Goal: Task Accomplishment & Management: Use online tool/utility

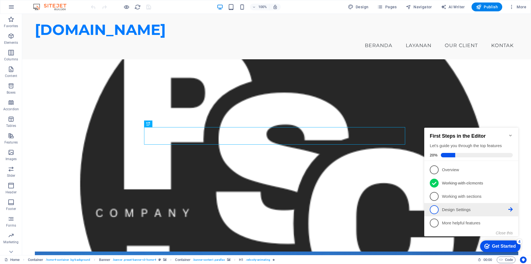
click at [436, 208] on span "4" at bounding box center [434, 209] width 9 height 9
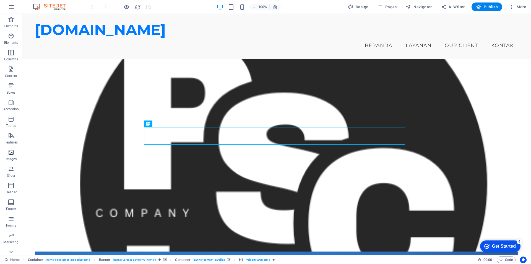
click at [12, 155] on icon "button" at bounding box center [11, 152] width 7 height 7
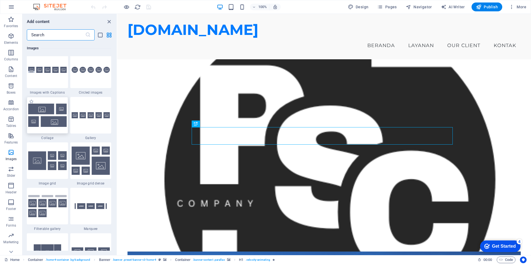
scroll to position [2779, 0]
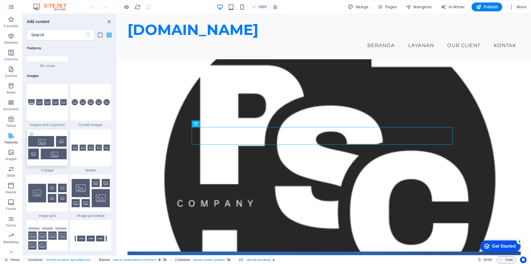
click at [53, 142] on img at bounding box center [47, 147] width 38 height 23
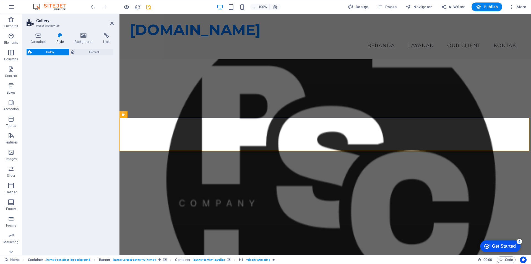
scroll to position [154, 0]
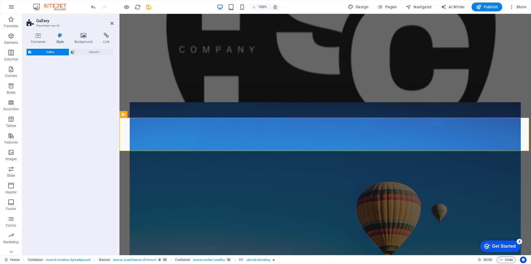
select select "rem"
select select "preset-gallery-v3-collage"
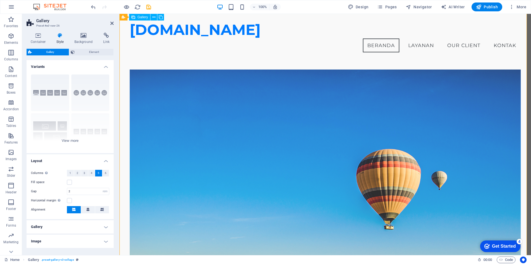
scroll to position [135, 0]
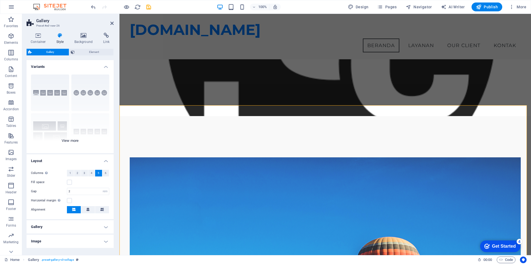
click at [73, 139] on div "Captions Circle Collage Default Grid Grid shifted" at bounding box center [70, 111] width 87 height 83
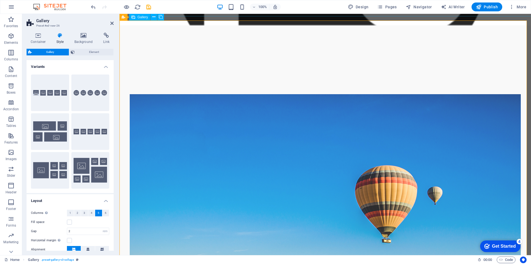
scroll to position [241, 0]
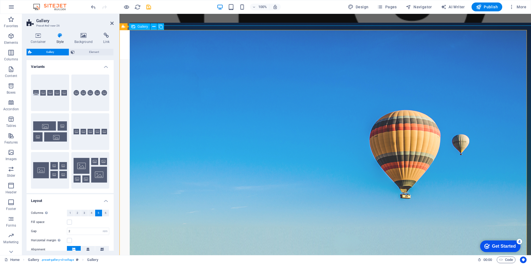
select select "4"
select select "px"
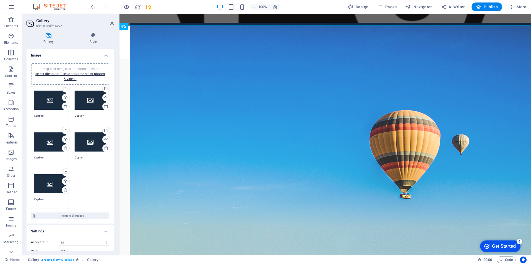
click at [52, 99] on div "Drag files here, click to choose files or select files from Files or our free s…" at bounding box center [50, 100] width 32 height 22
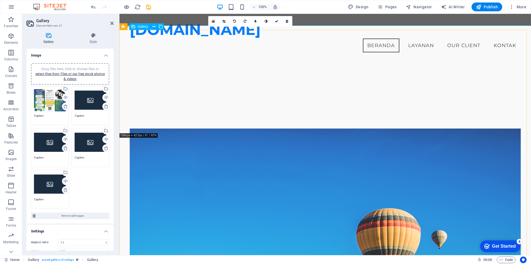
scroll to position [158, 0]
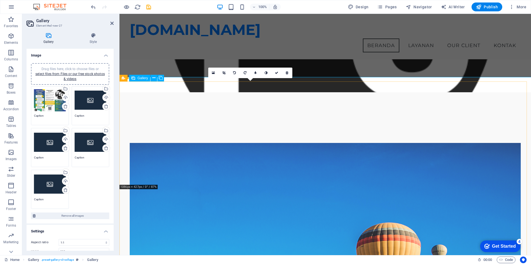
drag, startPoint x: 217, startPoint y: 110, endPoint x: 243, endPoint y: 128, distance: 32.0
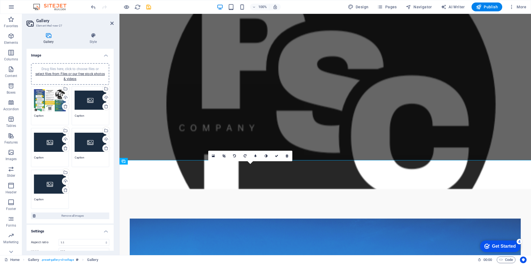
scroll to position [186, 0]
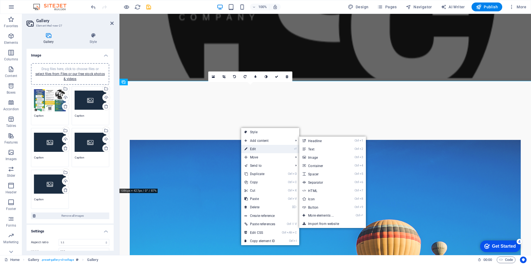
click at [256, 148] on link "⏎ Edit" at bounding box center [259, 149] width 37 height 8
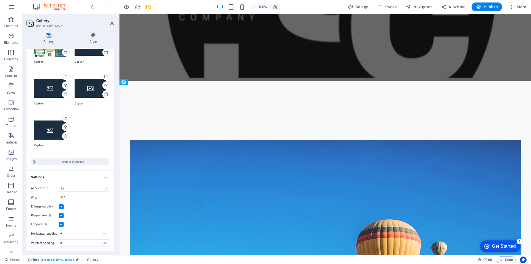
scroll to position [54, 0]
click at [61, 207] on label at bounding box center [61, 206] width 5 height 5
click at [0, 0] on input "Enlarge on click" at bounding box center [0, 0] width 0 height 0
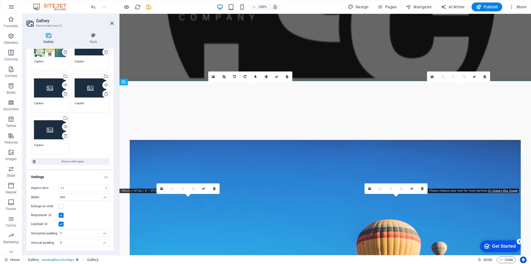
click at [60, 215] on label at bounding box center [61, 215] width 5 height 5
click at [0, 0] on input "Responsive Automatically load retina image and smartphone optimized sizes." at bounding box center [0, 0] width 0 height 0
click at [62, 223] on label at bounding box center [61, 223] width 5 height 5
click at [0, 0] on input "Lazyload Loading images after the page loads improves page speed." at bounding box center [0, 0] width 0 height 0
click at [62, 223] on label at bounding box center [61, 223] width 5 height 5
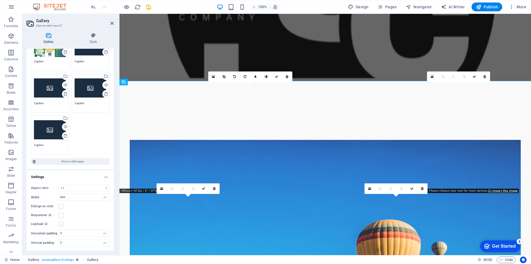
click at [0, 0] on input "Lazyload Loading images after the page loads improves page speed." at bounding box center [0, 0] width 0 height 0
click at [61, 216] on label at bounding box center [61, 215] width 5 height 5
click at [0, 0] on input "Responsive Automatically load retina image and smartphone optimized sizes." at bounding box center [0, 0] width 0 height 0
click at [61, 207] on label at bounding box center [61, 206] width 5 height 5
click at [0, 0] on input "Enlarge on click" at bounding box center [0, 0] width 0 height 0
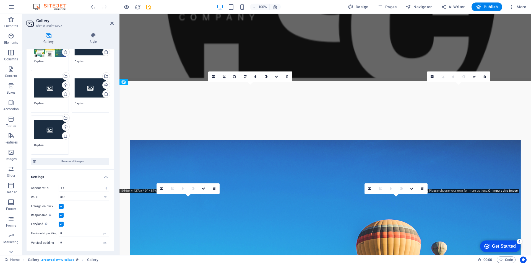
click at [61, 207] on label at bounding box center [61, 206] width 5 height 5
click at [0, 0] on input "Enlarge on click" at bounding box center [0, 0] width 0 height 0
click at [62, 197] on input "800" at bounding box center [84, 197] width 50 height 7
click at [79, 211] on div "Aspect ratio No fixed aspect ratio 16:9 16:10 4:3 1:1 1:2 2:1 Width 600 px % En…" at bounding box center [70, 215] width 87 height 70
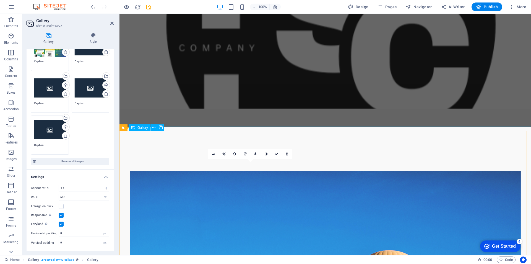
scroll to position [103, 0]
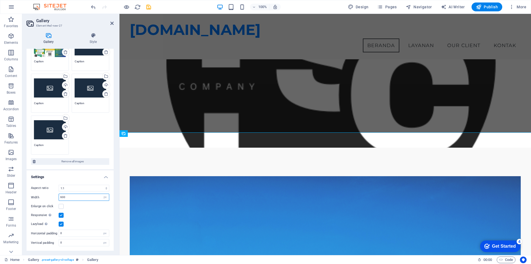
click at [61, 195] on input "600" at bounding box center [84, 197] width 50 height 7
type input "800"
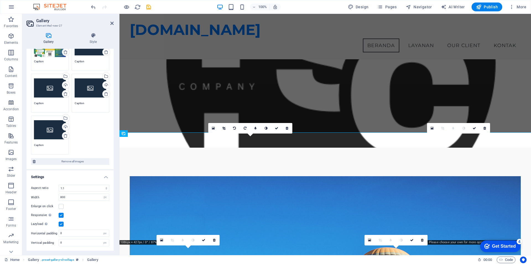
click at [92, 219] on div "Aspect ratio No fixed aspect ratio 16:9 16:10 4:3 1:1 1:2 2:1 Width 800 px % En…" at bounding box center [70, 215] width 87 height 70
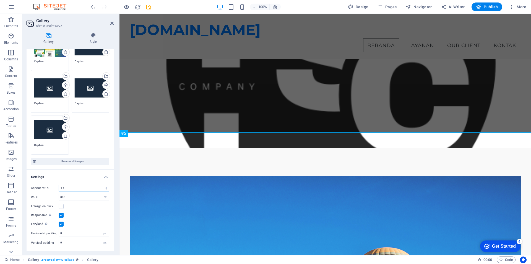
click at [65, 188] on select "No fixed aspect ratio 16:9 16:10 4:3 1:1 1:2 2:1" at bounding box center [84, 188] width 51 height 7
select select "1"
click at [59, 185] on select "No fixed aspect ratio 16:9 16:10 4:3 1:1 1:2 2:1" at bounding box center [84, 188] width 51 height 7
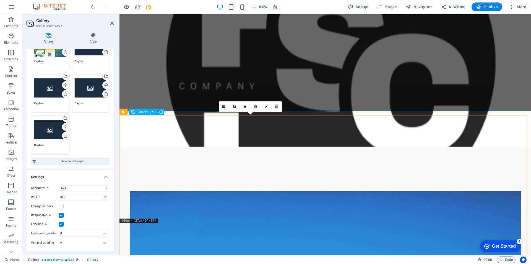
scroll to position [158, 0]
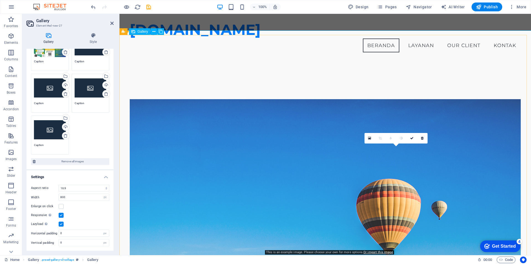
scroll to position [214, 0]
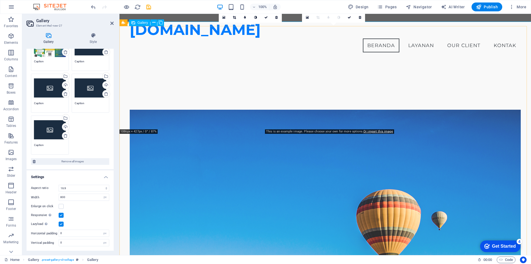
drag, startPoint x: 281, startPoint y: 79, endPoint x: 283, endPoint y: 94, distance: 14.8
drag, startPoint x: 311, startPoint y: 86, endPoint x: 308, endPoint y: 113, distance: 26.7
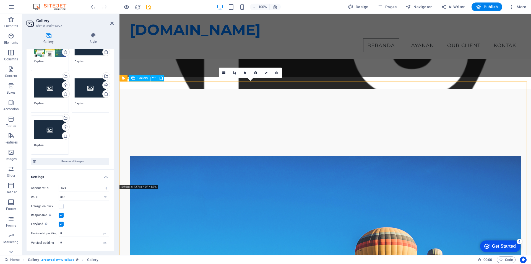
scroll to position [158, 0]
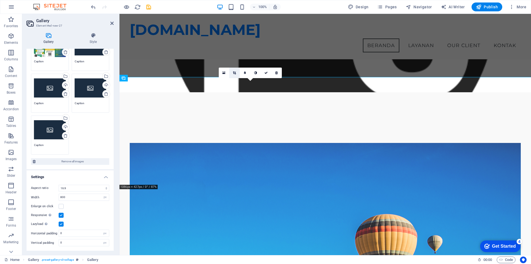
click at [235, 73] on icon at bounding box center [234, 72] width 3 height 3
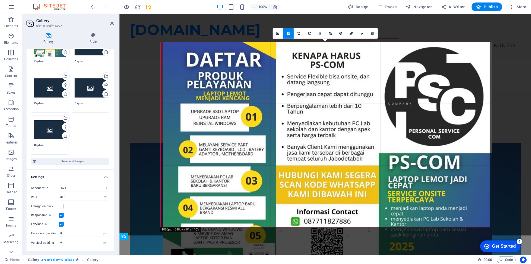
drag, startPoint x: 412, startPoint y: 76, endPoint x: 414, endPoint y: 99, distance: 22.5
click at [414, 99] on div at bounding box center [327, 158] width 329 height 233
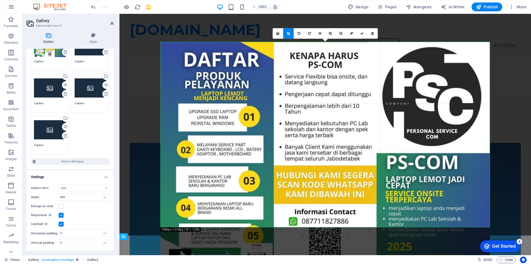
click at [274, 199] on div at bounding box center [325, 158] width 329 height 233
click at [281, 35] on link at bounding box center [278, 33] width 11 height 11
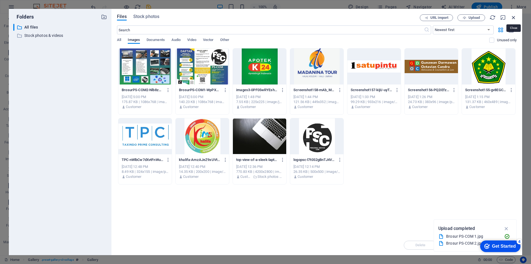
click at [515, 17] on icon "button" at bounding box center [514, 17] width 6 height 6
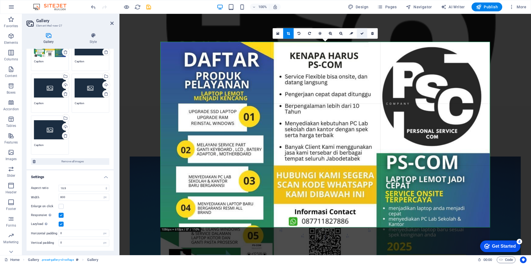
click at [362, 36] on link at bounding box center [362, 33] width 11 height 11
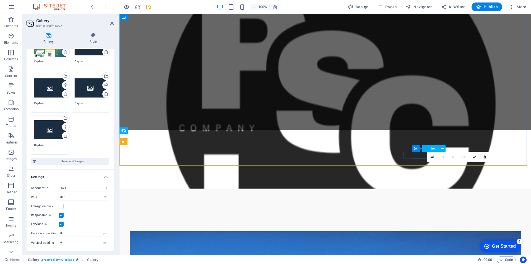
scroll to position [186, 0]
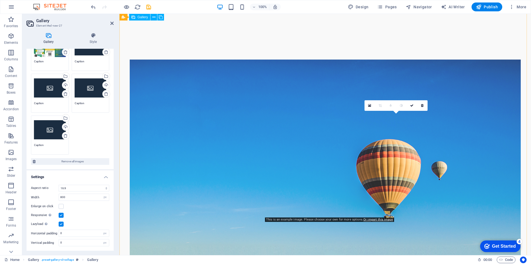
scroll to position [269, 0]
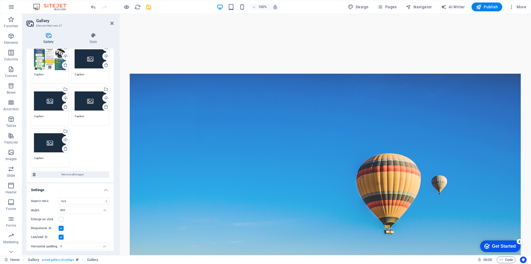
scroll to position [27, 0]
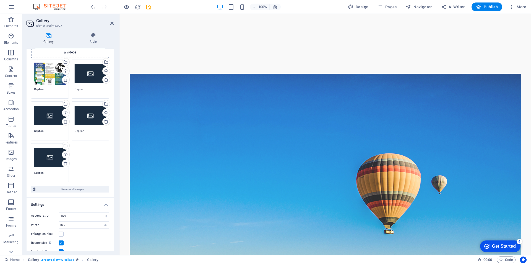
click at [83, 75] on div "Drag files here, click to choose files or select files from Files or our free s…" at bounding box center [91, 74] width 32 height 22
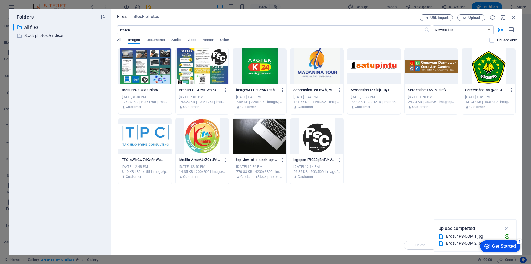
click at [149, 81] on div at bounding box center [144, 66] width 53 height 36
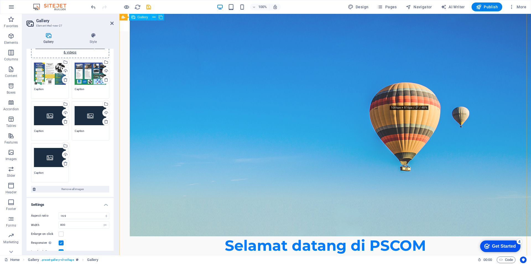
drag, startPoint x: 428, startPoint y: 69, endPoint x: 170, endPoint y: 176, distance: 279.9
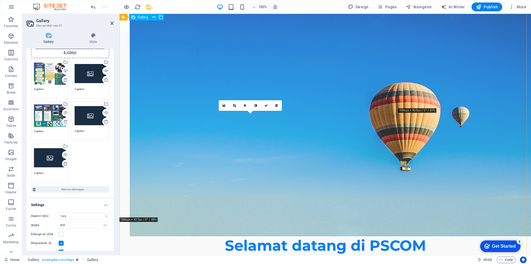
drag, startPoint x: 249, startPoint y: 74, endPoint x: 263, endPoint y: 192, distance: 118.4
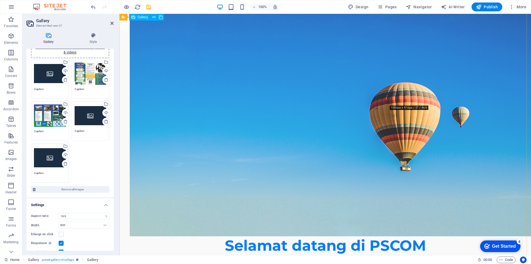
drag, startPoint x: 433, startPoint y: 56, endPoint x: 426, endPoint y: 71, distance: 16.4
drag, startPoint x: 440, startPoint y: 61, endPoint x: 149, endPoint y: 61, distance: 291.7
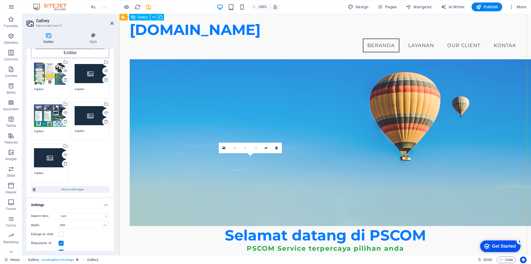
scroll to position [261, 0]
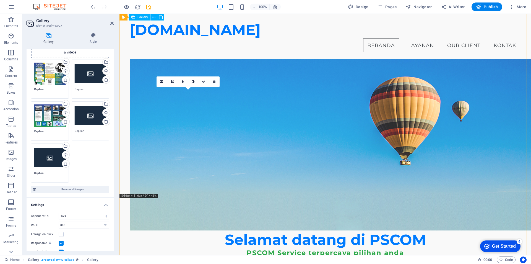
drag, startPoint x: 213, startPoint y: 135, endPoint x: 440, endPoint y: 141, distance: 227.3
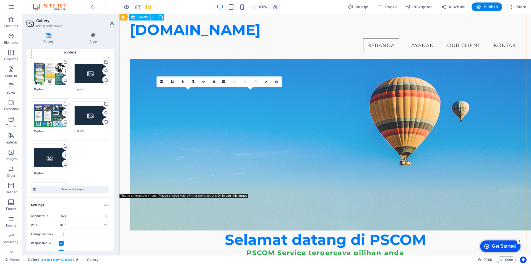
drag, startPoint x: 196, startPoint y: 126, endPoint x: 341, endPoint y: 144, distance: 145.8
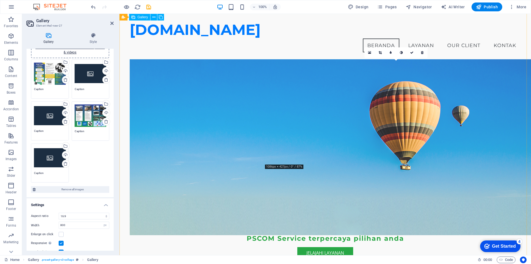
scroll to position [202, 0]
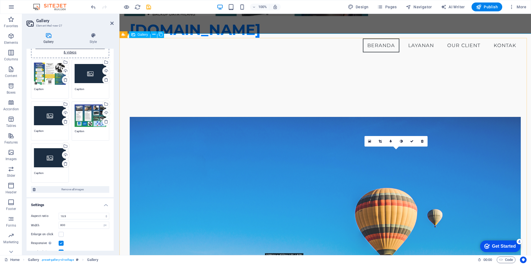
drag, startPoint x: 404, startPoint y: 184, endPoint x: 175, endPoint y: 169, distance: 229.4
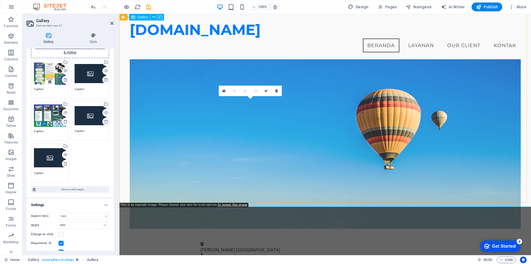
scroll to position [304, 0]
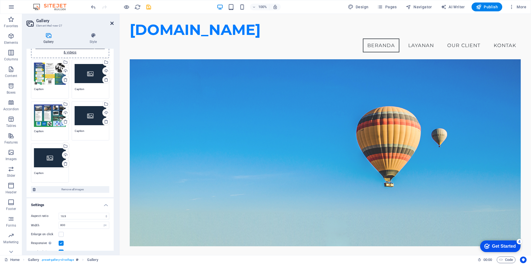
click at [111, 22] on icon at bounding box center [111, 23] width 3 height 4
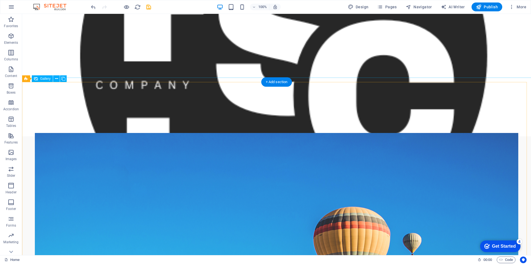
scroll to position [189, 0]
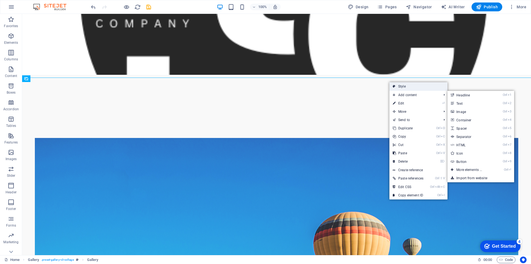
click at [402, 87] on link "Style" at bounding box center [419, 86] width 58 height 8
select select "rem"
select select "preset-gallery-v3-collage"
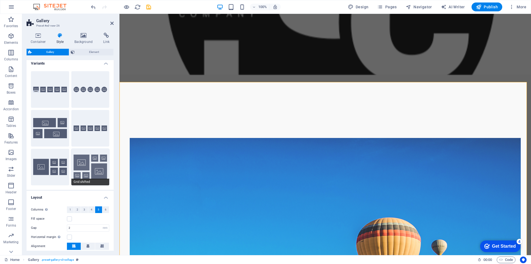
scroll to position [0, 0]
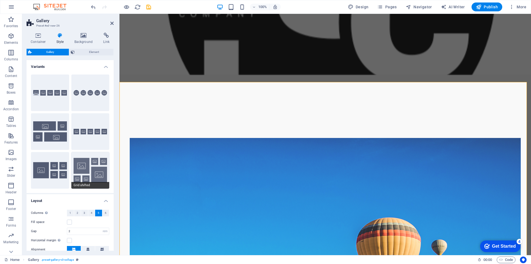
click at [99, 170] on button "Grid shifted" at bounding box center [90, 170] width 38 height 37
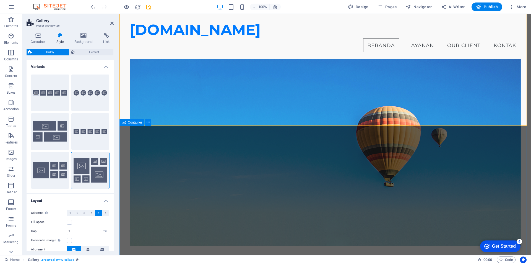
scroll to position [213, 0]
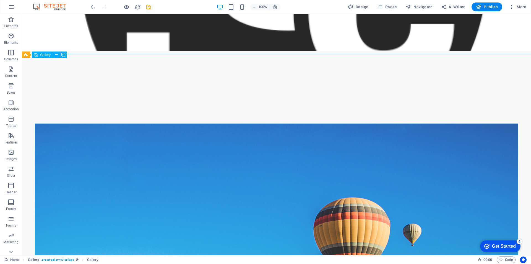
drag, startPoint x: 364, startPoint y: 77, endPoint x: 418, endPoint y: 162, distance: 101.1
drag, startPoint x: 452, startPoint y: 100, endPoint x: 379, endPoint y: 190, distance: 116.2
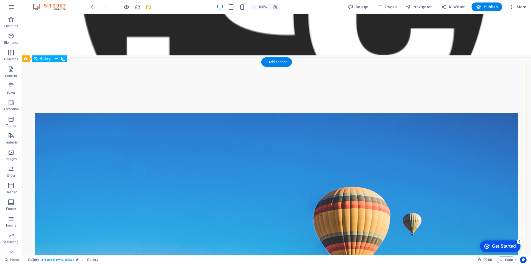
scroll to position [209, 0]
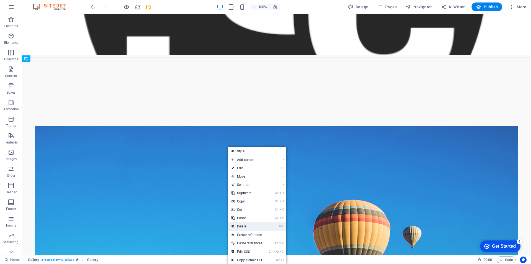
click at [251, 224] on link "⌦ Delete" at bounding box center [246, 226] width 37 height 8
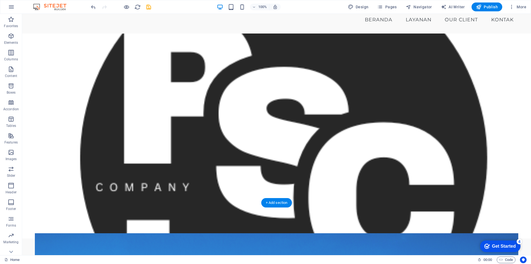
scroll to position [16, 0]
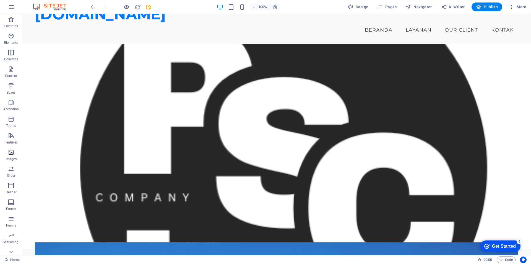
click at [12, 155] on icon "button" at bounding box center [11, 152] width 7 height 7
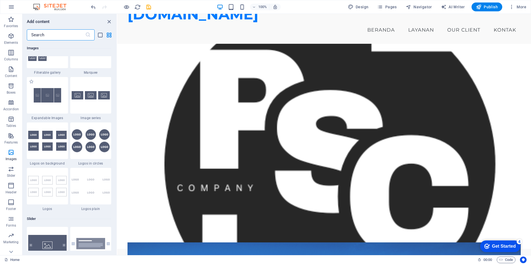
scroll to position [2973, 0]
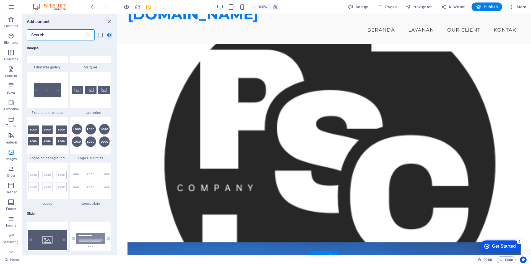
drag, startPoint x: 148, startPoint y: 127, endPoint x: 151, endPoint y: 127, distance: 2.8
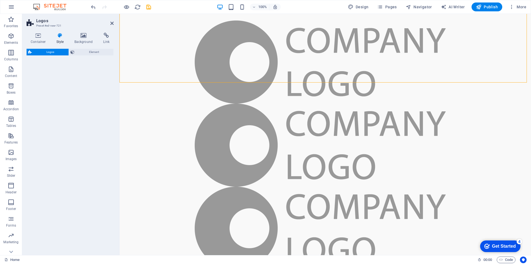
select select "rem"
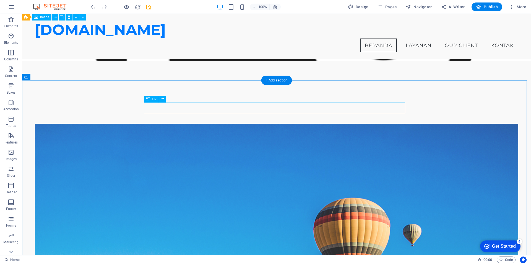
scroll to position [162, 0]
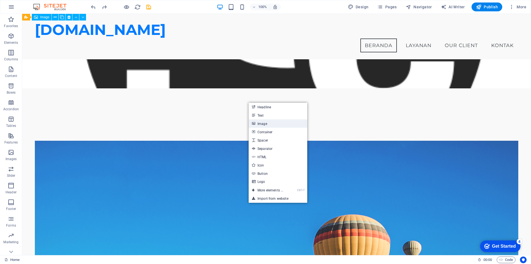
click at [261, 123] on link "Image" at bounding box center [278, 123] width 59 height 8
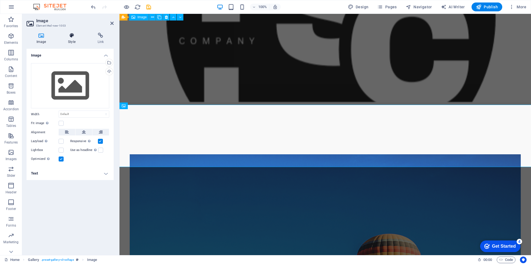
click at [70, 37] on icon at bounding box center [71, 36] width 27 height 6
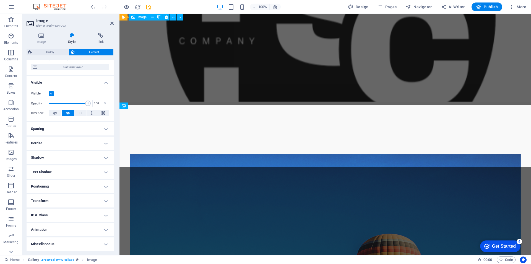
scroll to position [0, 0]
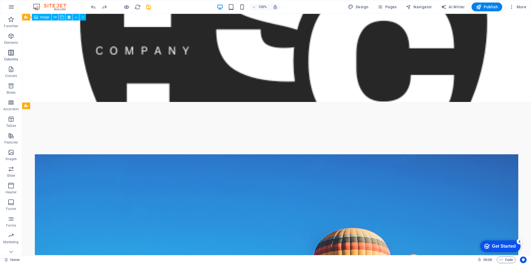
click at [14, 53] on icon "button" at bounding box center [11, 52] width 7 height 7
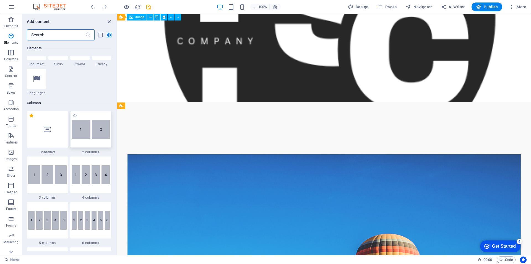
scroll to position [219, 0]
click at [87, 130] on img at bounding box center [91, 129] width 38 height 19
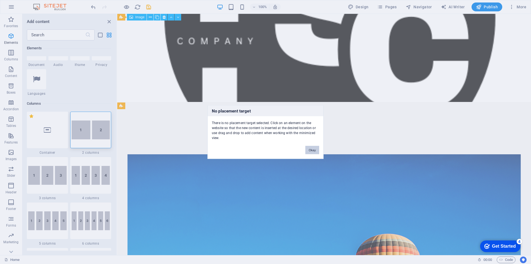
click at [316, 149] on button "Okay" at bounding box center [313, 150] width 14 height 8
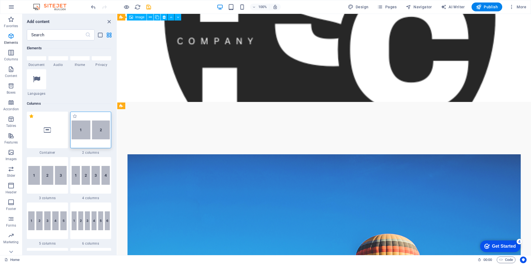
click at [94, 130] on img at bounding box center [91, 129] width 38 height 19
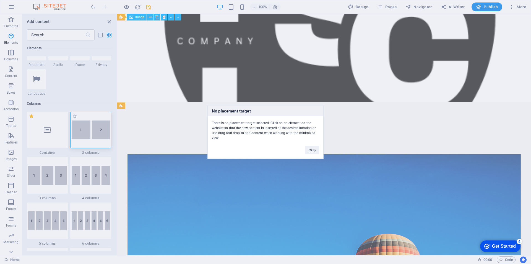
drag, startPoint x: 94, startPoint y: 130, endPoint x: 95, endPoint y: 126, distance: 3.9
click at [95, 126] on div "No placement target There is no placement target selected. Click on an element …" at bounding box center [265, 132] width 531 height 264
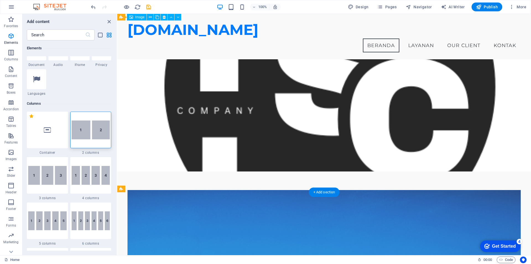
scroll to position [0, 0]
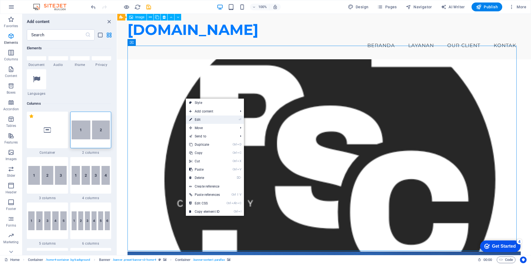
drag, startPoint x: 215, startPoint y: 118, endPoint x: 95, endPoint y: 104, distance: 120.2
click at [215, 118] on link "⏎ Edit" at bounding box center [204, 119] width 37 height 8
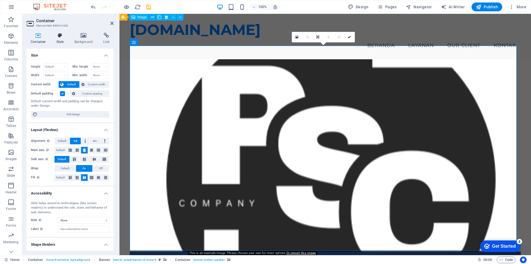
click at [62, 38] on h4 "Style" at bounding box center [61, 39] width 18 height 12
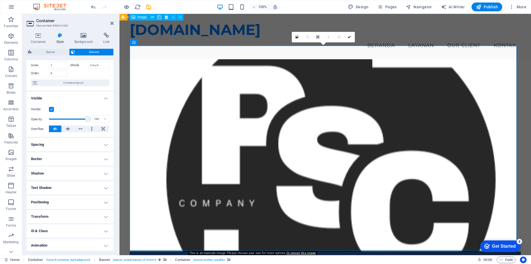
scroll to position [43, 0]
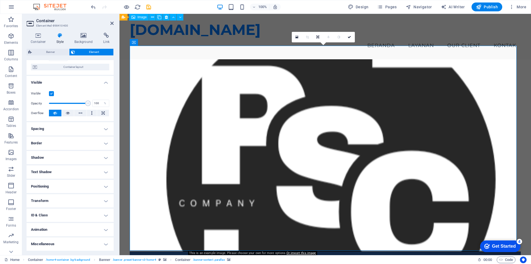
click at [66, 230] on h4 "Animation" at bounding box center [70, 229] width 87 height 13
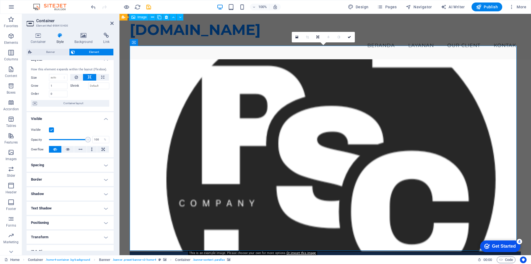
scroll to position [6, 0]
click at [59, 168] on h4 "Spacing" at bounding box center [70, 165] width 87 height 13
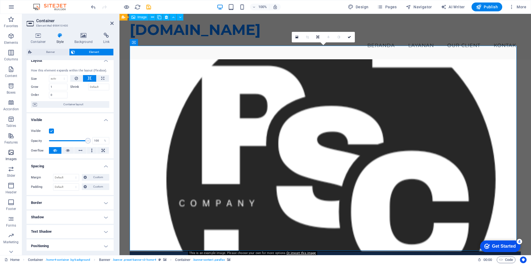
click at [13, 151] on icon "button" at bounding box center [11, 152] width 7 height 7
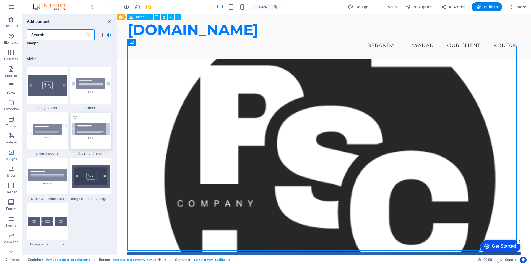
scroll to position [3166, 0]
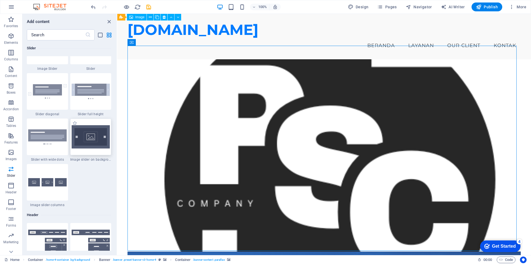
click at [82, 142] on img at bounding box center [91, 136] width 38 height 23
click at [117, 139] on div "Drag here to replace the existing content. Press “Ctrl” if you want to create a…" at bounding box center [324, 134] width 414 height 241
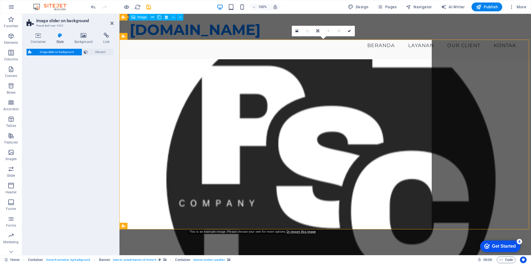
scroll to position [232, 0]
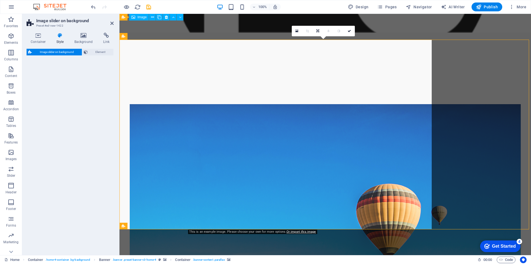
drag, startPoint x: 211, startPoint y: 153, endPoint x: 156, endPoint y: 155, distance: 56.0
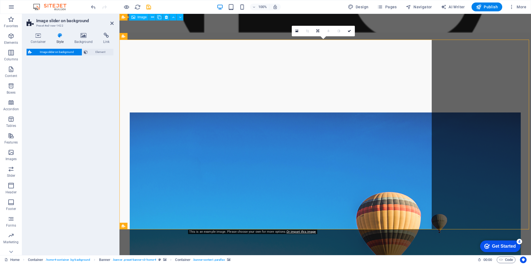
select select "rem"
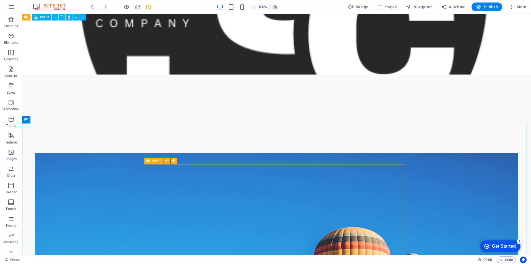
scroll to position [145, 0]
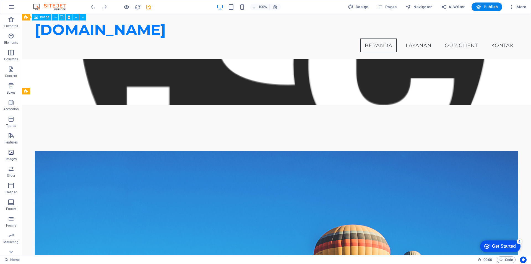
click at [14, 158] on p "Images" at bounding box center [11, 159] width 11 height 4
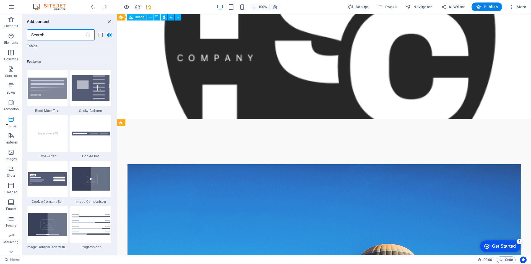
scroll to position [2142, 0]
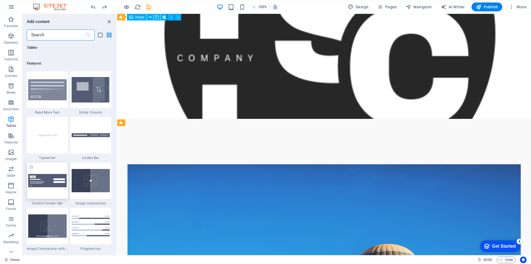
click at [53, 182] on img at bounding box center [47, 180] width 38 height 13
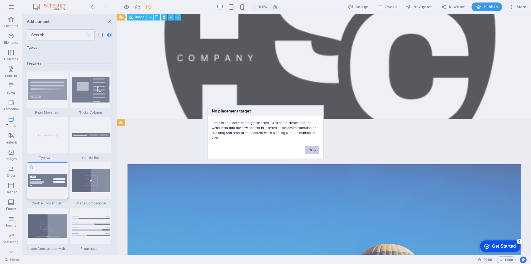
click at [182, 182] on div "No placement target There is no placement target selected. Click on an element …" at bounding box center [265, 132] width 531 height 264
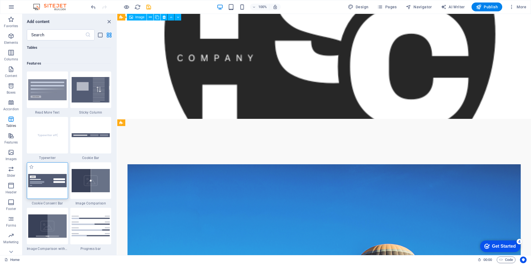
click at [44, 183] on img at bounding box center [47, 180] width 38 height 13
click at [37, 177] on img at bounding box center [47, 180] width 38 height 13
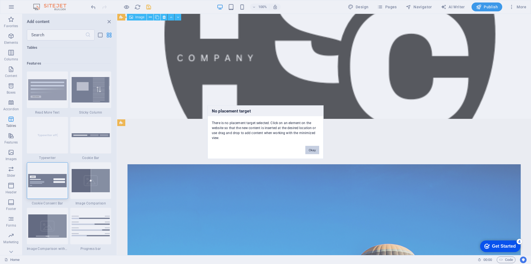
drag, startPoint x: 37, startPoint y: 177, endPoint x: 71, endPoint y: 134, distance: 55.2
click at [188, 148] on div "No placement target There is no placement target selected. Click on an element …" at bounding box center [265, 132] width 531 height 264
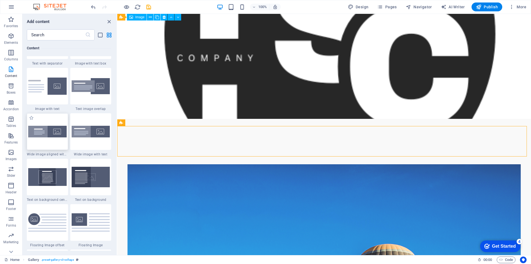
scroll to position [1035, 0]
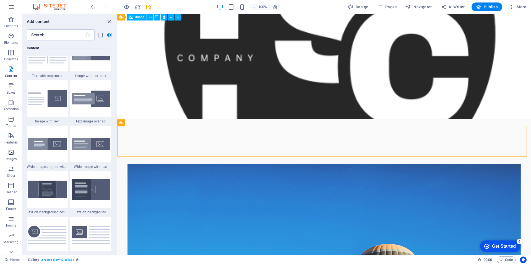
click at [14, 157] on p "Images" at bounding box center [11, 159] width 11 height 4
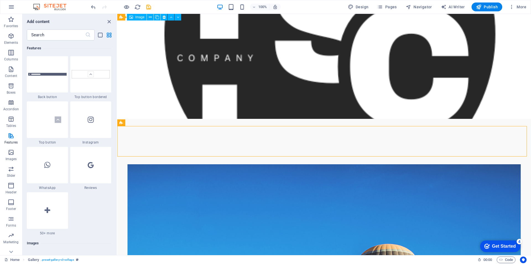
scroll to position [2613, 0]
click at [56, 171] on div at bounding box center [47, 164] width 41 height 37
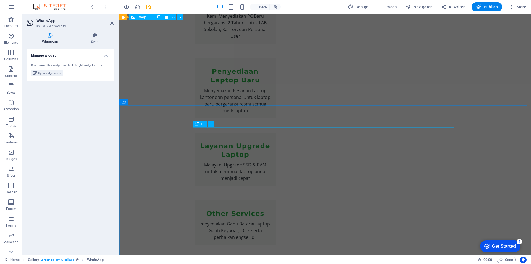
scroll to position [898, 0]
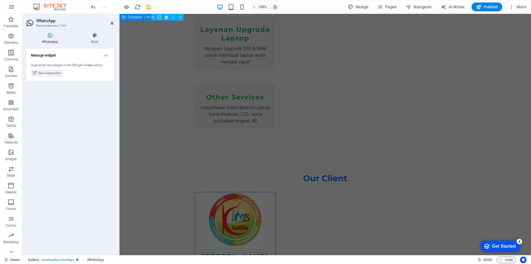
drag, startPoint x: 171, startPoint y: 52, endPoint x: 180, endPoint y: 110, distance: 59.4
click at [51, 34] on icon at bounding box center [50, 36] width 47 height 6
click at [51, 40] on h4 "WhatsApp" at bounding box center [51, 39] width 49 height 12
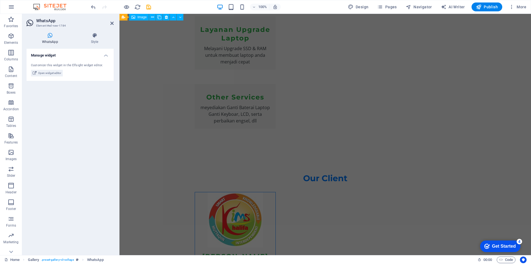
click at [51, 40] on h4 "WhatsApp" at bounding box center [51, 39] width 49 height 12
click at [48, 73] on span "Open widget editor" at bounding box center [49, 73] width 23 height 7
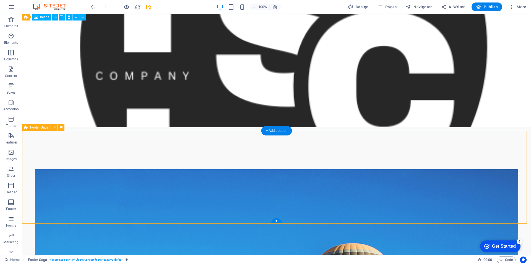
scroll to position [928, 0]
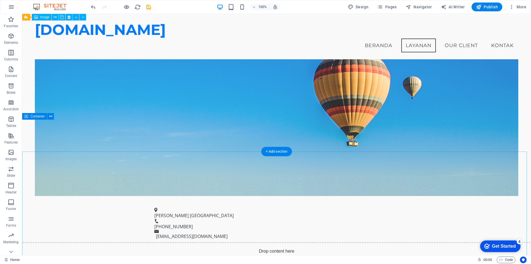
scroll to position [162, 0]
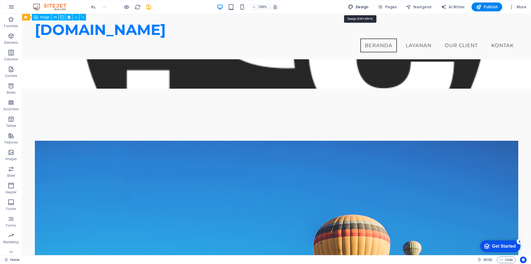
click at [361, 8] on span "Design" at bounding box center [358, 7] width 21 height 6
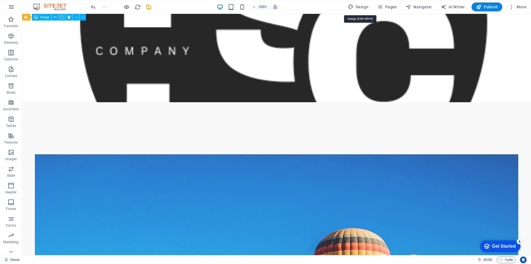
select select "px"
select select "200"
select select "px"
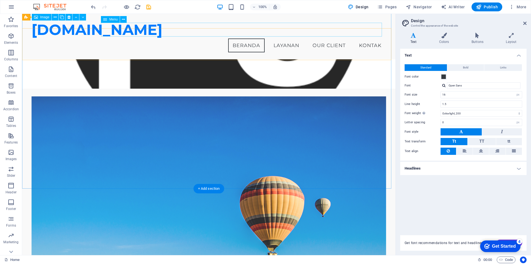
scroll to position [51, 0]
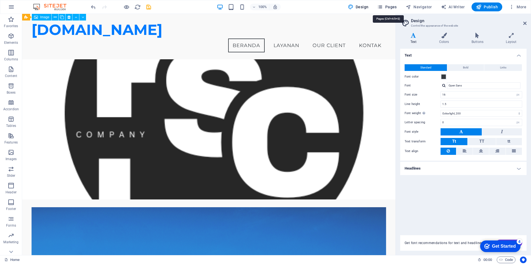
click at [386, 9] on span "Pages" at bounding box center [387, 7] width 19 height 6
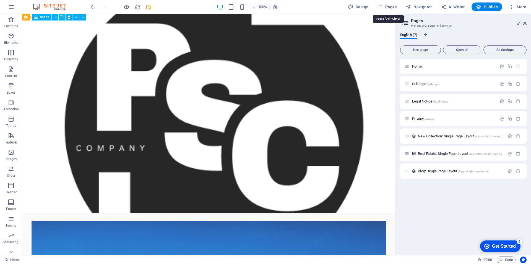
click at [386, 9] on span "Pages" at bounding box center [387, 7] width 19 height 6
